Goal: Check status

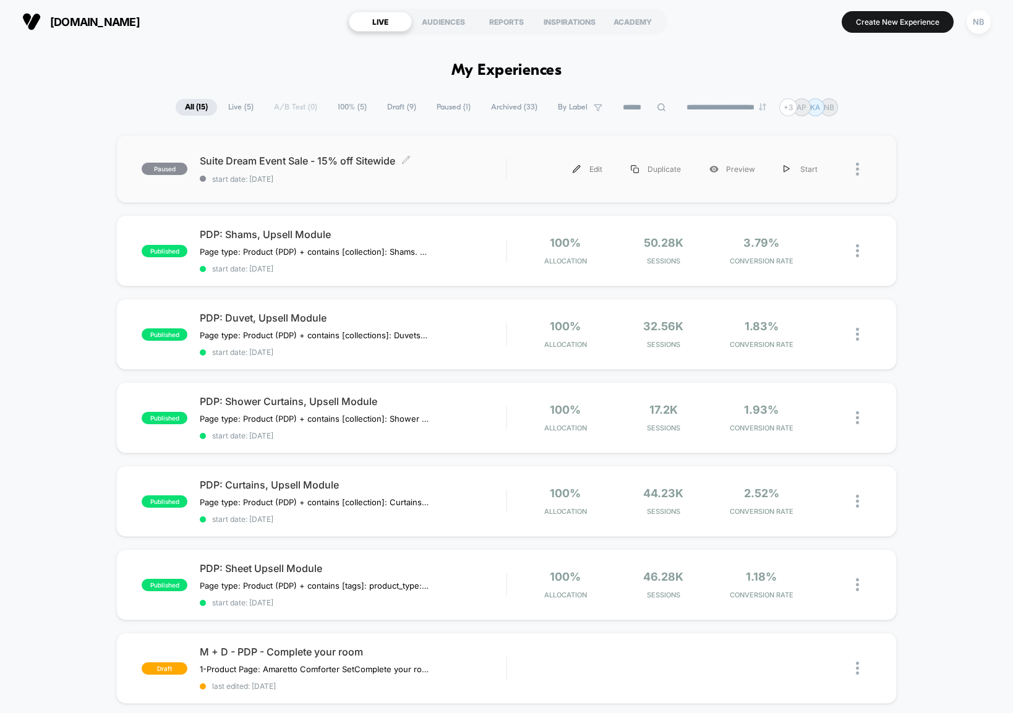
click at [331, 174] on span "start date: [DATE]" at bounding box center [353, 178] width 306 height 9
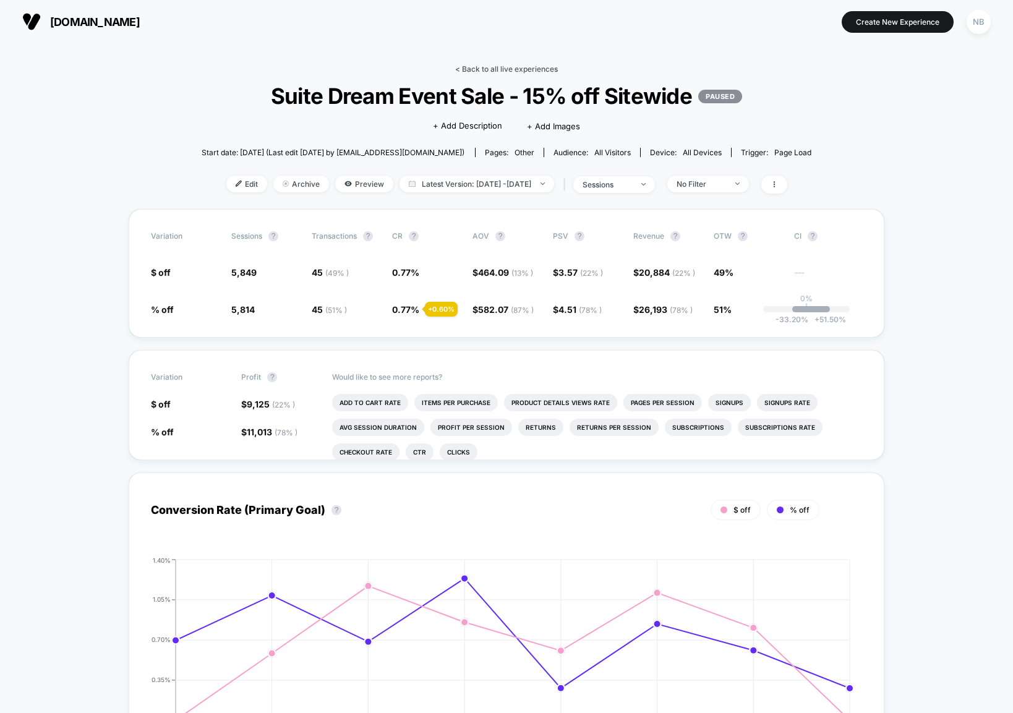
click at [491, 64] on link "< Back to all live experiences" at bounding box center [506, 68] width 103 height 9
